Goal: Register for event/course

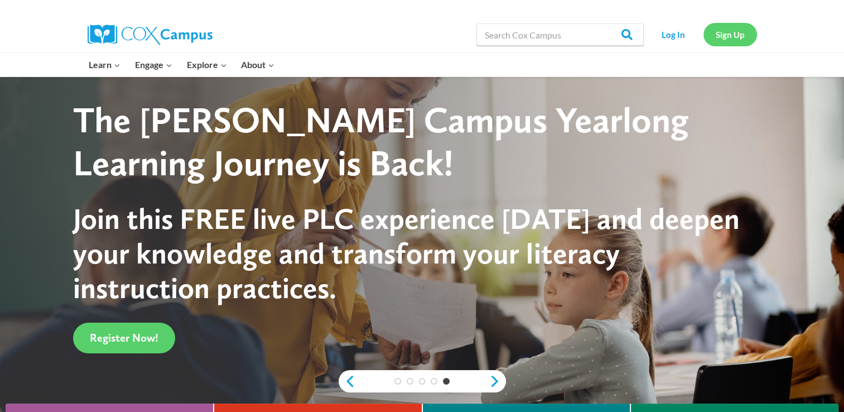
click at [747, 35] on link "Sign Up" at bounding box center [731, 34] width 54 height 23
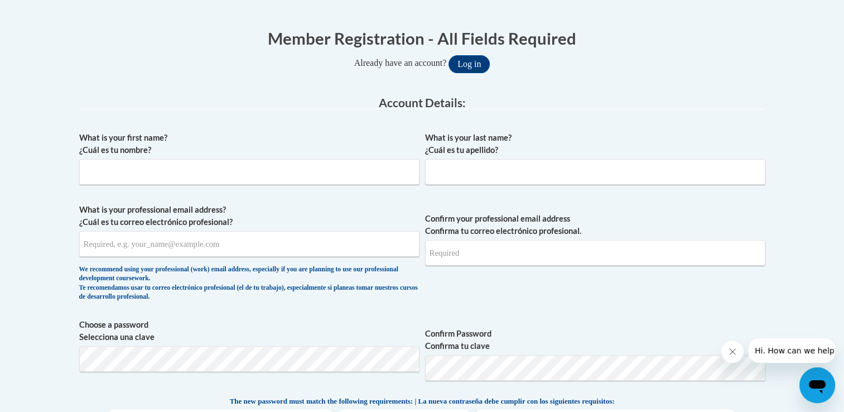
scroll to position [212, 0]
click at [210, 170] on input "What is your first name? ¿Cuál es tu nombre?" at bounding box center [249, 171] width 340 height 26
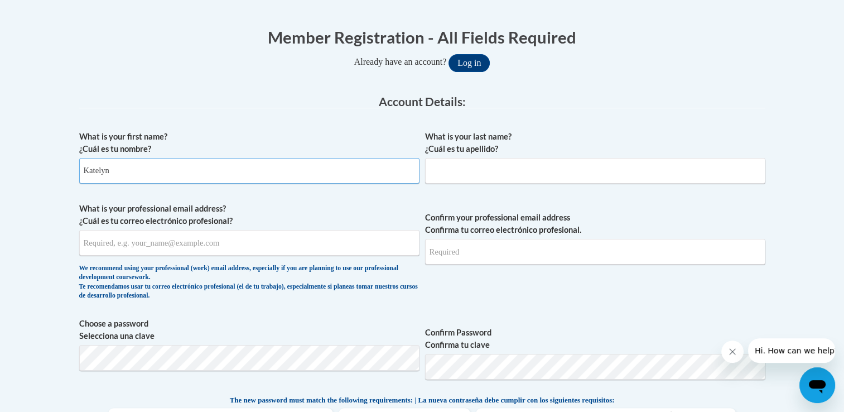
type input "Katelyn"
click at [451, 180] on input "What is your last name? ¿Cuál es tu apellido?" at bounding box center [595, 171] width 340 height 26
type input "Sutton"
click at [365, 244] on input "What is your professional email address? ¿Cuál es tu correo electrónico profesi…" at bounding box center [249, 243] width 340 height 26
type input "suttonkatelyn73@gmail.com"
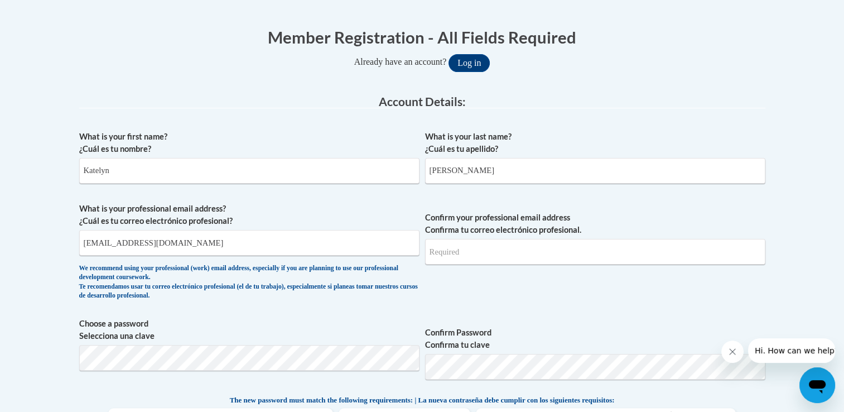
type input "suttonkatelyn73@gmail.com"
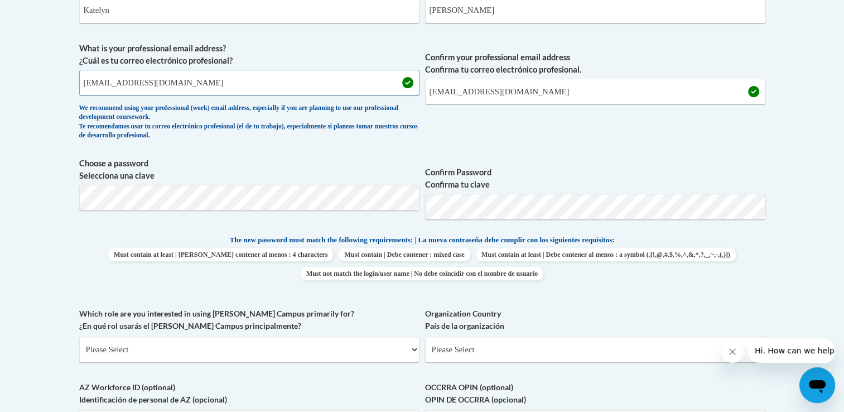
scroll to position [380, 0]
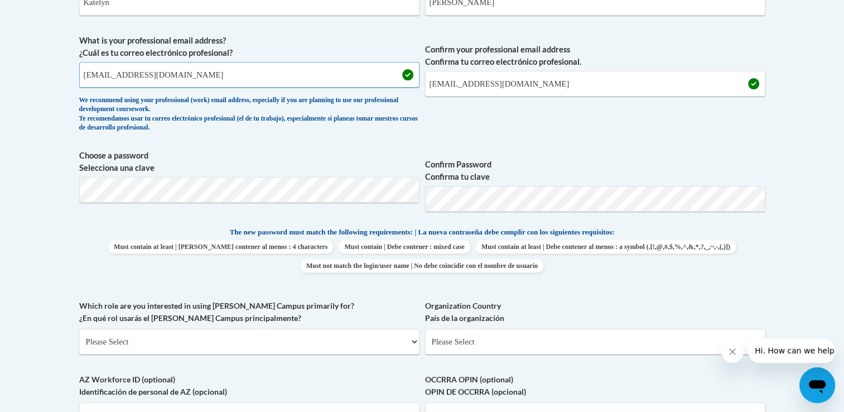
click at [317, 76] on input "suttonkatelyn73@gmail.com" at bounding box center [249, 75] width 340 height 26
type input "s"
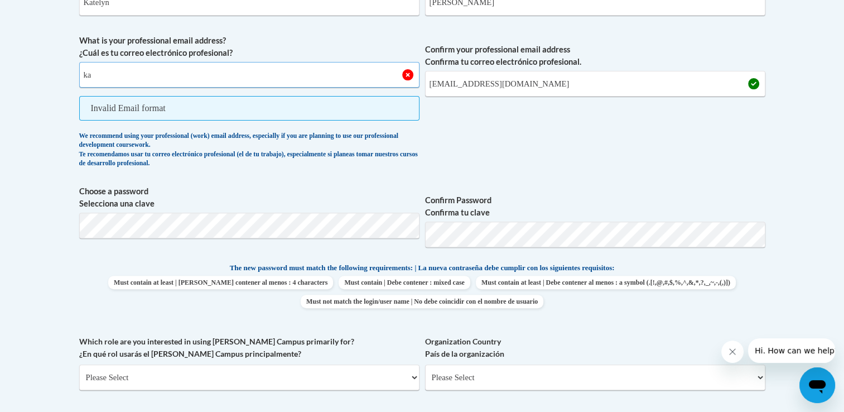
type input "kasutton@valdosta.edu"
click at [579, 70] on span "Confirm your professional email address Confirma tu correo electrónico profesio…" at bounding box center [595, 104] width 340 height 139
click at [579, 75] on input "suttonkatelyn73@gmail.com" at bounding box center [595, 84] width 340 height 26
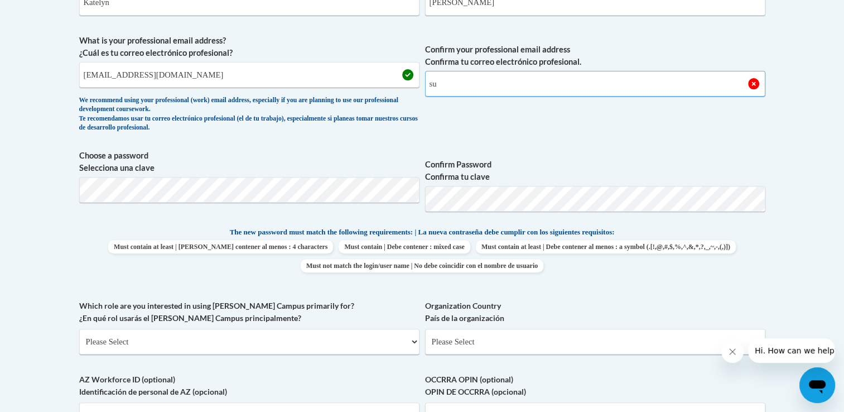
type input "s"
type input "kasutton@valdosta.edu"
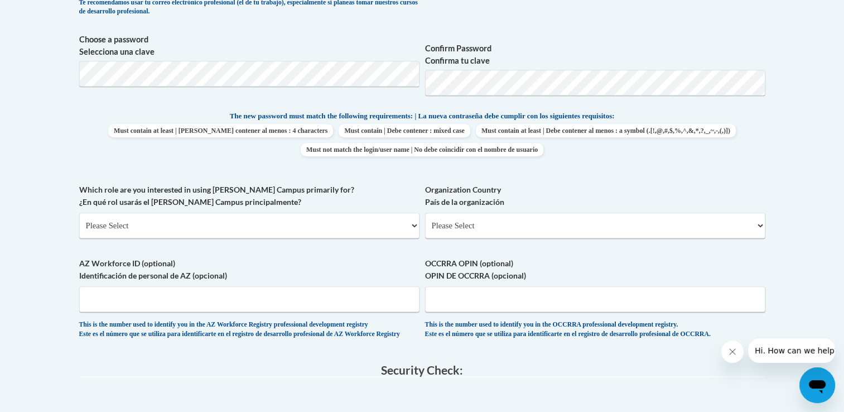
scroll to position [499, 0]
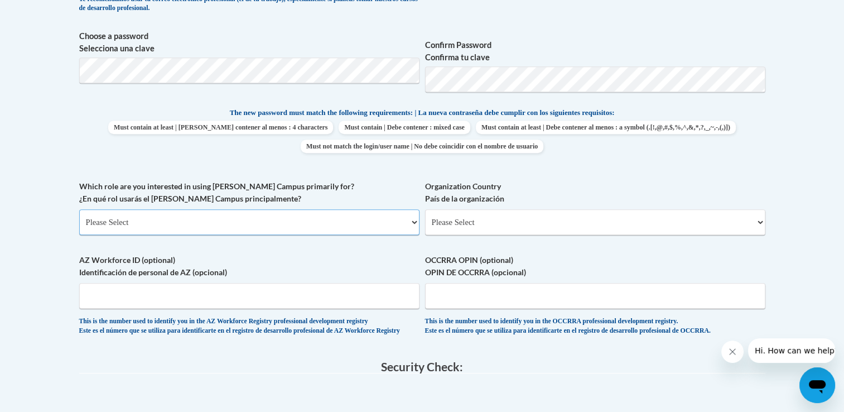
click at [194, 227] on select "Please Select College/University | Colegio/Universidad Community/Nonprofit Part…" at bounding box center [249, 222] width 340 height 26
select select "5a18ea06-2b54-4451-96f2-d152daf9eac5"
click at [79, 209] on select "Please Select College/University | Colegio/Universidad Community/Nonprofit Part…" at bounding box center [249, 222] width 340 height 26
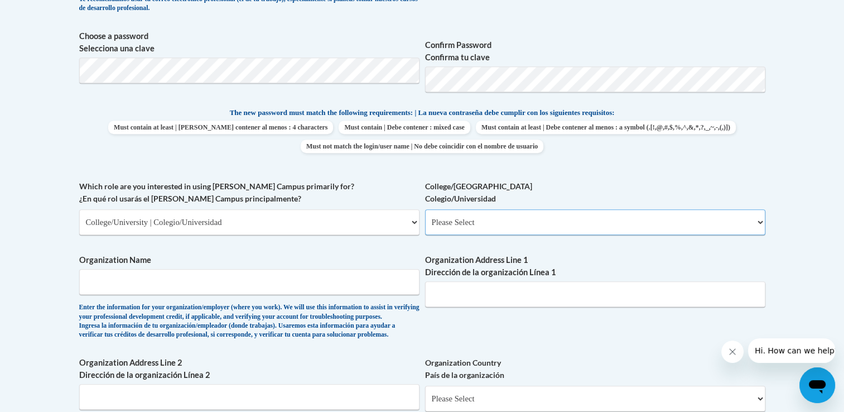
click at [458, 226] on select "Please Select College/University Staff | Empleado universitario College/Univers…" at bounding box center [595, 222] width 340 height 26
select select "99b32b07-cffc-426c-8bf6-0cd77760d84b"
click at [425, 209] on select "Please Select College/University Staff | Empleado universitario College/Univers…" at bounding box center [595, 222] width 340 height 26
click at [262, 287] on input "Organization Name" at bounding box center [249, 282] width 340 height 26
type input "Valdosta State Univercity"
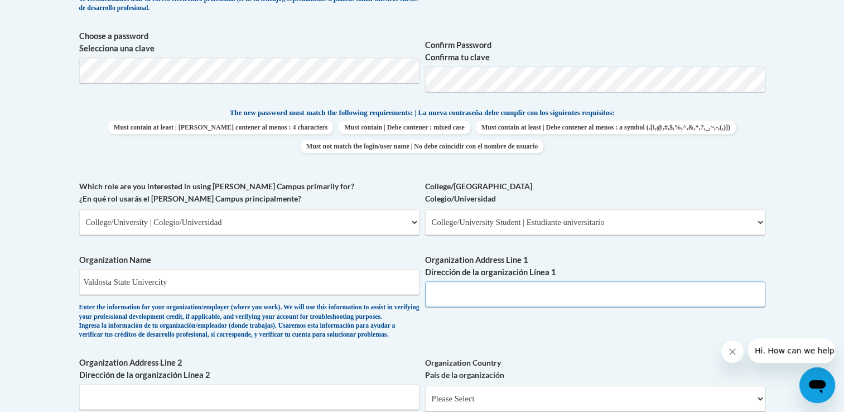
click at [448, 293] on input "Organization Address Line 1 Dirección de la organización Línea 1" at bounding box center [595, 294] width 340 height 26
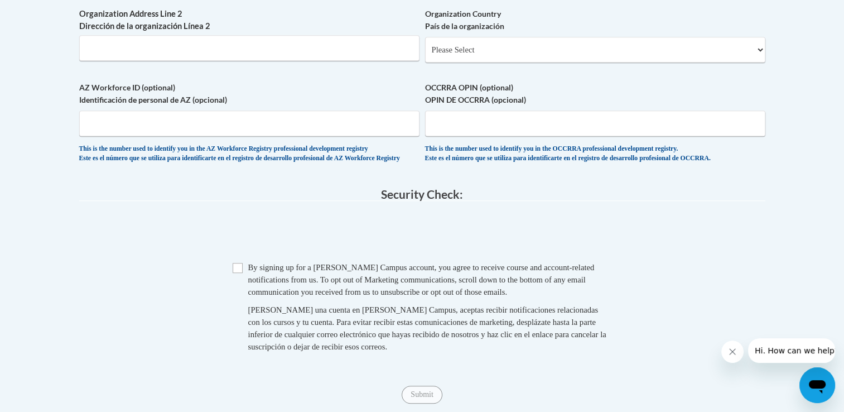
scroll to position [852, 0]
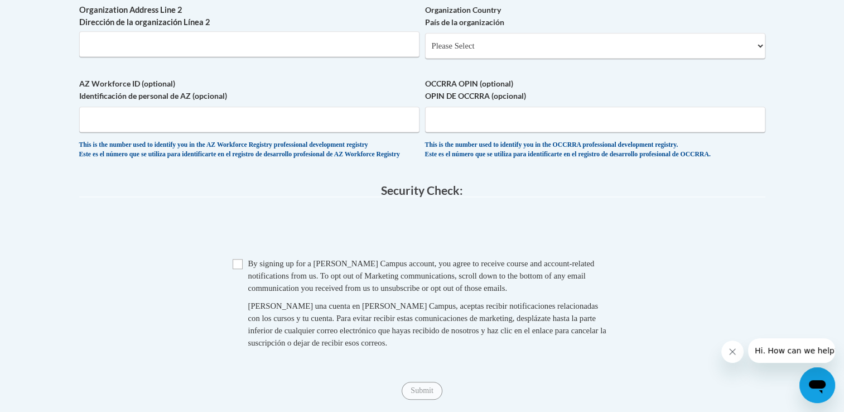
type input "1500 N Patterson St."
click at [234, 269] on input "Checkbox" at bounding box center [238, 264] width 10 height 10
checkbox input "true"
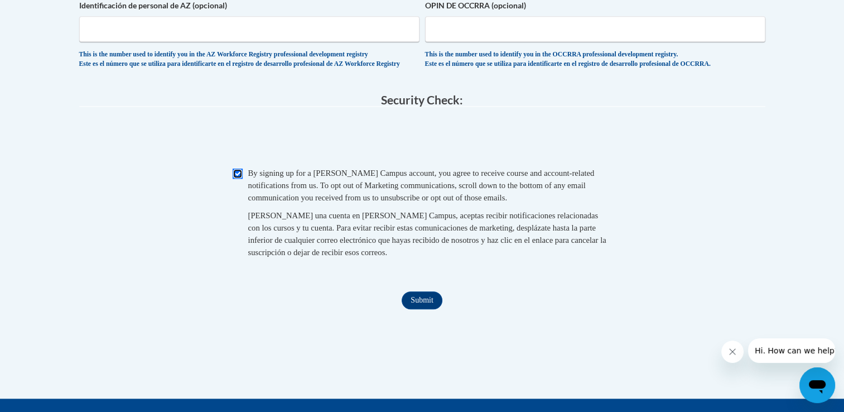
scroll to position [968, 0]
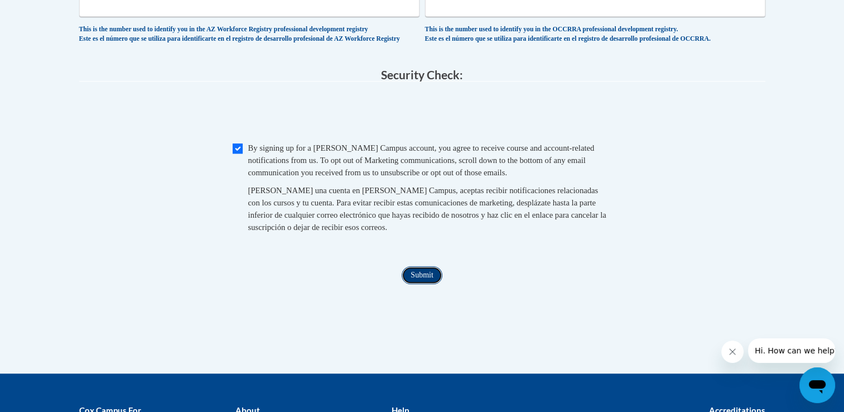
click at [420, 284] on input "Submit" at bounding box center [422, 275] width 40 height 18
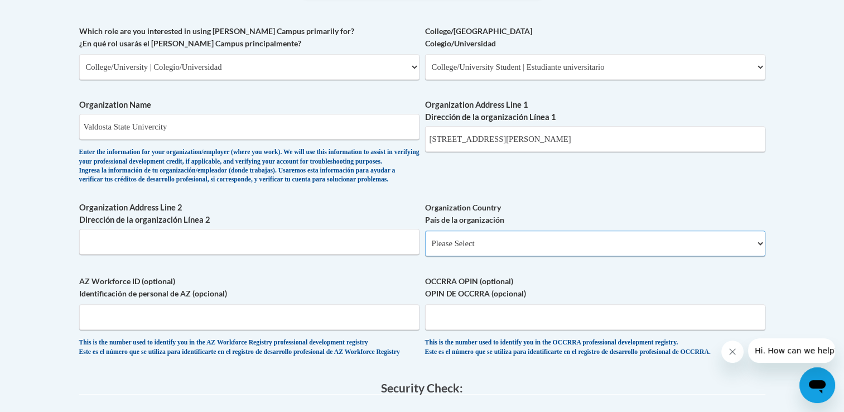
scroll to position [649, 0]
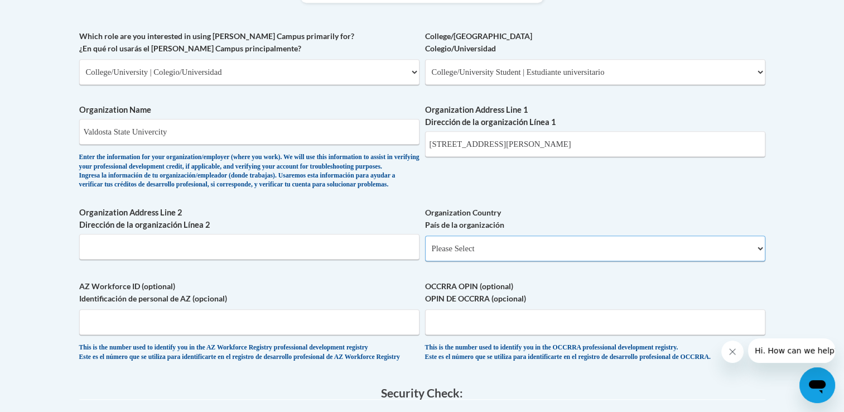
click at [556, 261] on select "Please Select United States | Estados Unidos Outside of the United States | Fue…" at bounding box center [595, 248] width 340 height 26
click at [425, 253] on select "Please Select United States | Estados Unidos Outside of the United States | Fue…" at bounding box center [595, 248] width 340 height 26
click at [506, 261] on select "Please Select United States | Estados Unidos Outside of the United States | Fue…" at bounding box center [595, 248] width 340 height 26
select select "ad49bcad-a171-4b2e-b99c-48b446064914"
click at [425, 253] on select "Please Select United States | Estados Unidos Outside of the United States | Fue…" at bounding box center [595, 248] width 340 height 26
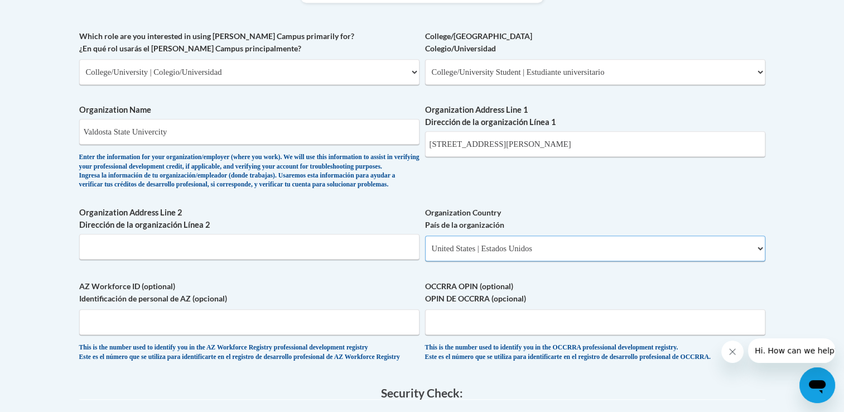
select select
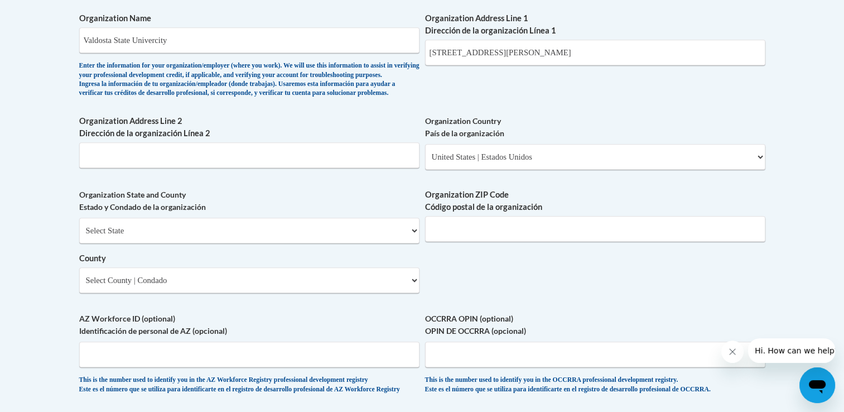
scroll to position [743, 0]
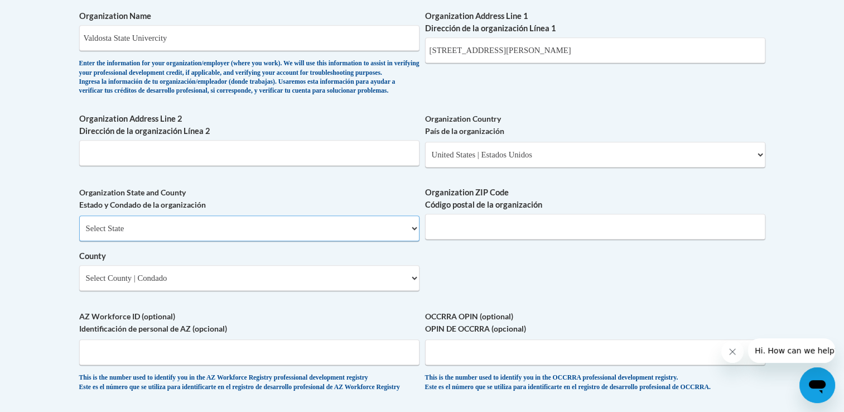
click at [302, 241] on select "Select State Alabama Alaska Arizona Arkansas California Colorado Connecticut De…" at bounding box center [249, 228] width 340 height 26
select select "Georgia"
click at [79, 234] on select "Select State Alabama Alaska Arizona Arkansas California Colorado Connecticut De…" at bounding box center [249, 228] width 340 height 26
click at [490, 239] on input "Organization ZIP Code Código postal de la organización" at bounding box center [595, 227] width 340 height 26
type input "31698"
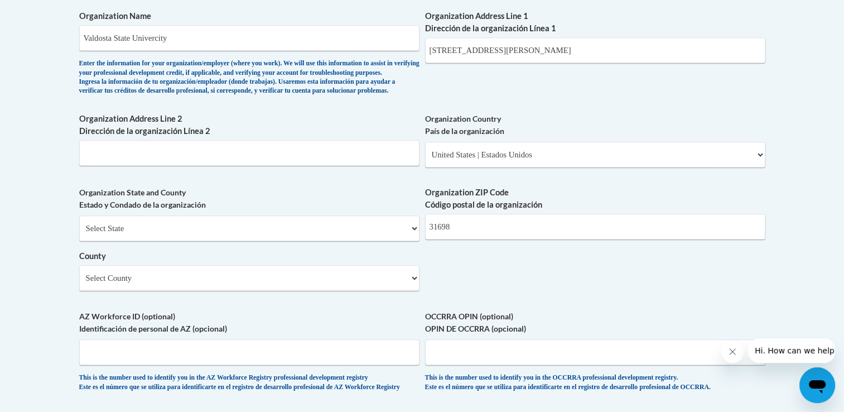
click at [332, 299] on div "Organization State and County Estado y Condado de la organización Select State …" at bounding box center [249, 242] width 340 height 113
click at [323, 291] on select "Select County Appling Atkinson Bacon Baker Baldwin Banks Barrow Bartow Ben Hill…" at bounding box center [249, 278] width 340 height 26
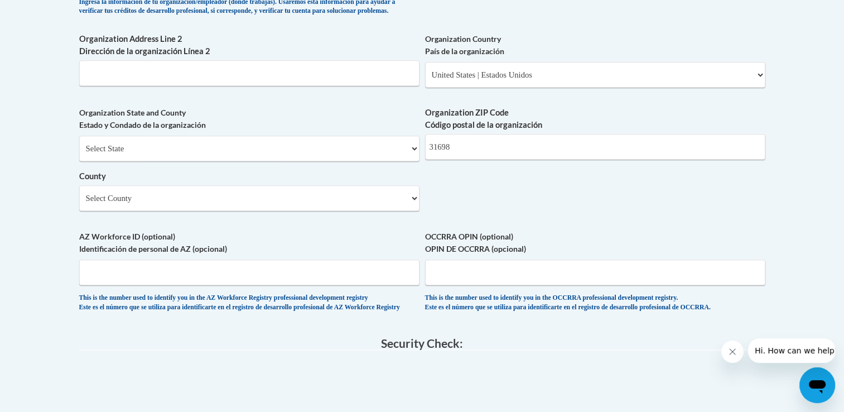
scroll to position [819, 0]
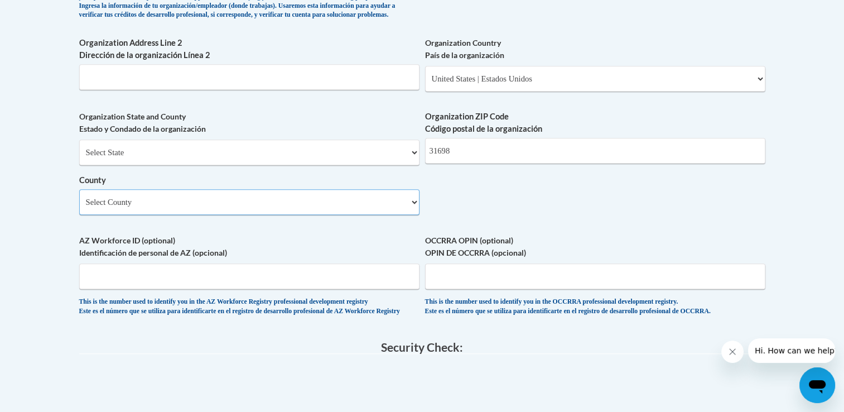
click at [413, 215] on select "Select County Appling Atkinson Bacon Baker Baldwin Banks Barrow Bartow Ben Hill…" at bounding box center [249, 202] width 340 height 26
select select "Lowndes"
click at [79, 208] on select "Select County Appling Atkinson Bacon Baker Baldwin Banks Barrow Bartow Ben Hill…" at bounding box center [249, 202] width 340 height 26
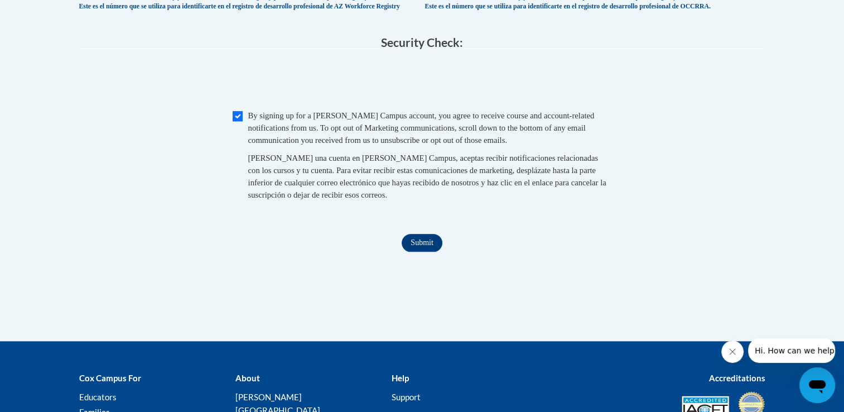
scroll to position [1149, 0]
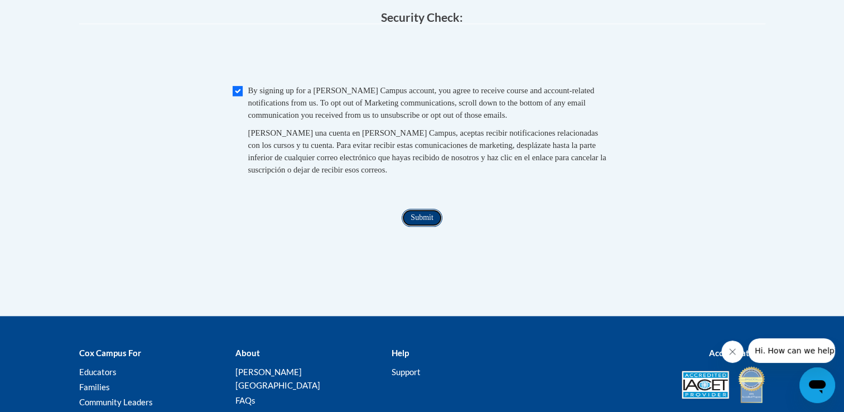
click at [429, 227] on input "Submit" at bounding box center [422, 218] width 40 height 18
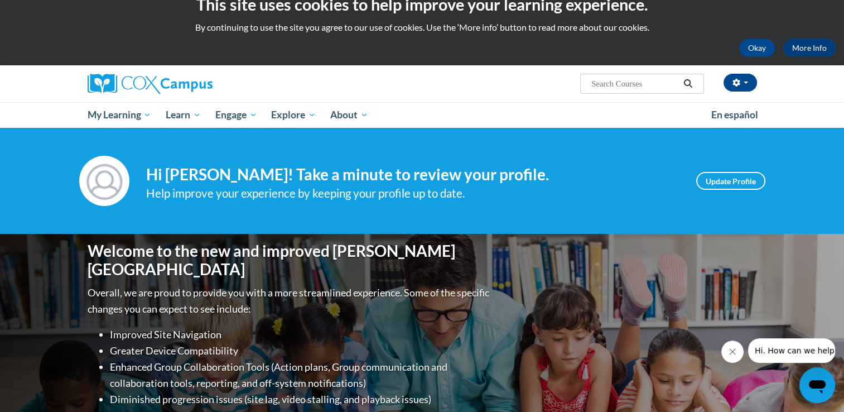
scroll to position [36, 0]
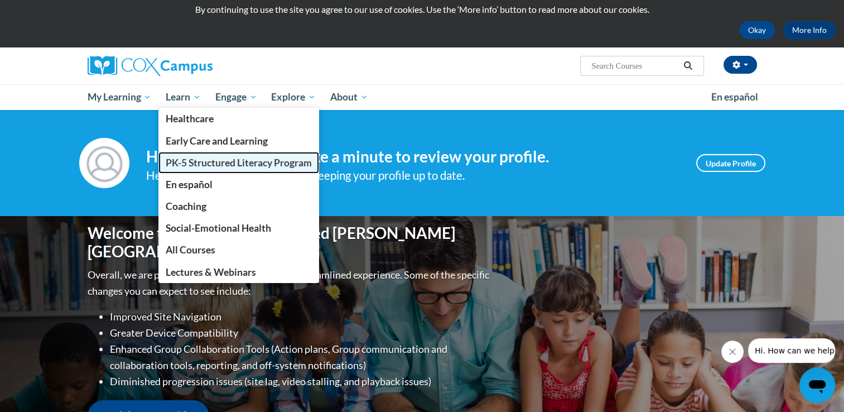
click at [206, 163] on span "PK-5 Structured Literacy Program" at bounding box center [239, 163] width 146 height 12
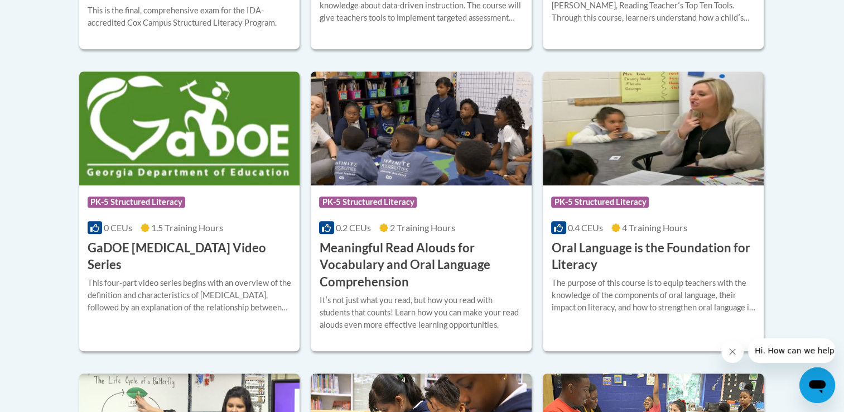
scroll to position [713, 0]
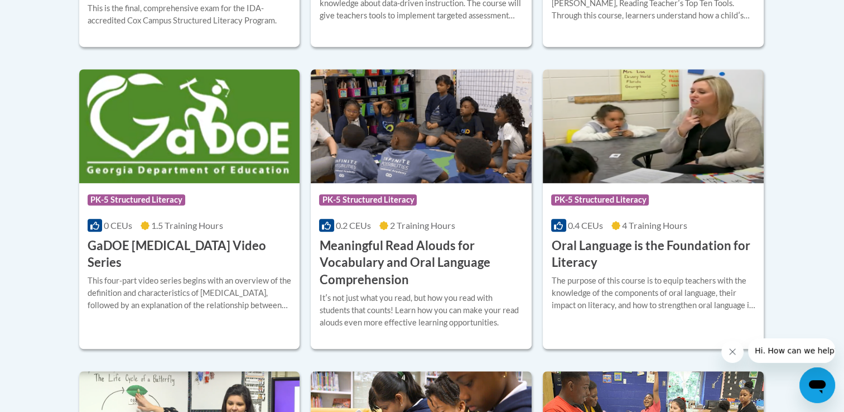
drag, startPoint x: 840, startPoint y: 241, endPoint x: 846, endPoint y: 284, distance: 43.3
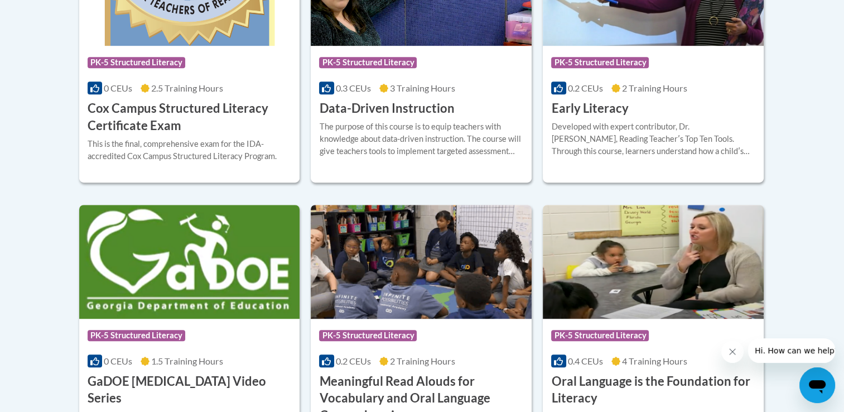
scroll to position [572, 0]
